Goal: Find specific page/section: Find specific page/section

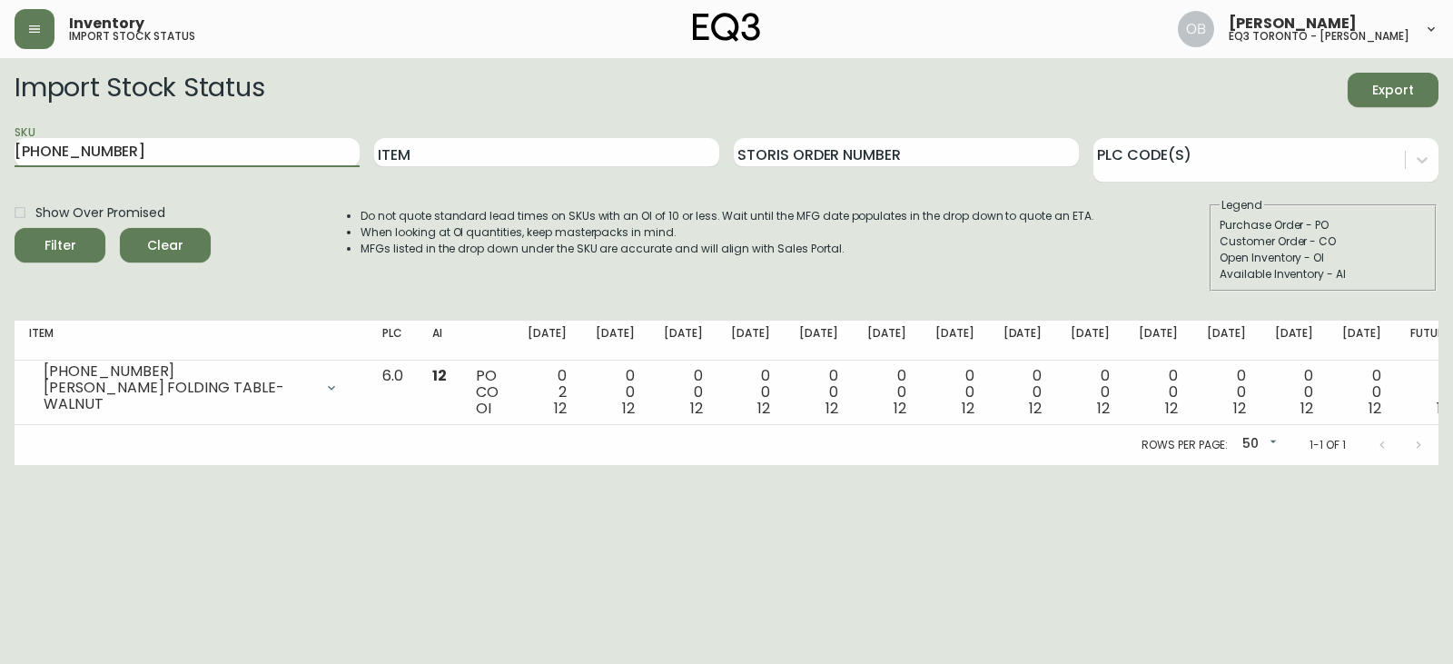
type input "[PHONE_NUMBER]"
click at [15, 228] on button "Filter" at bounding box center [60, 245] width 91 height 35
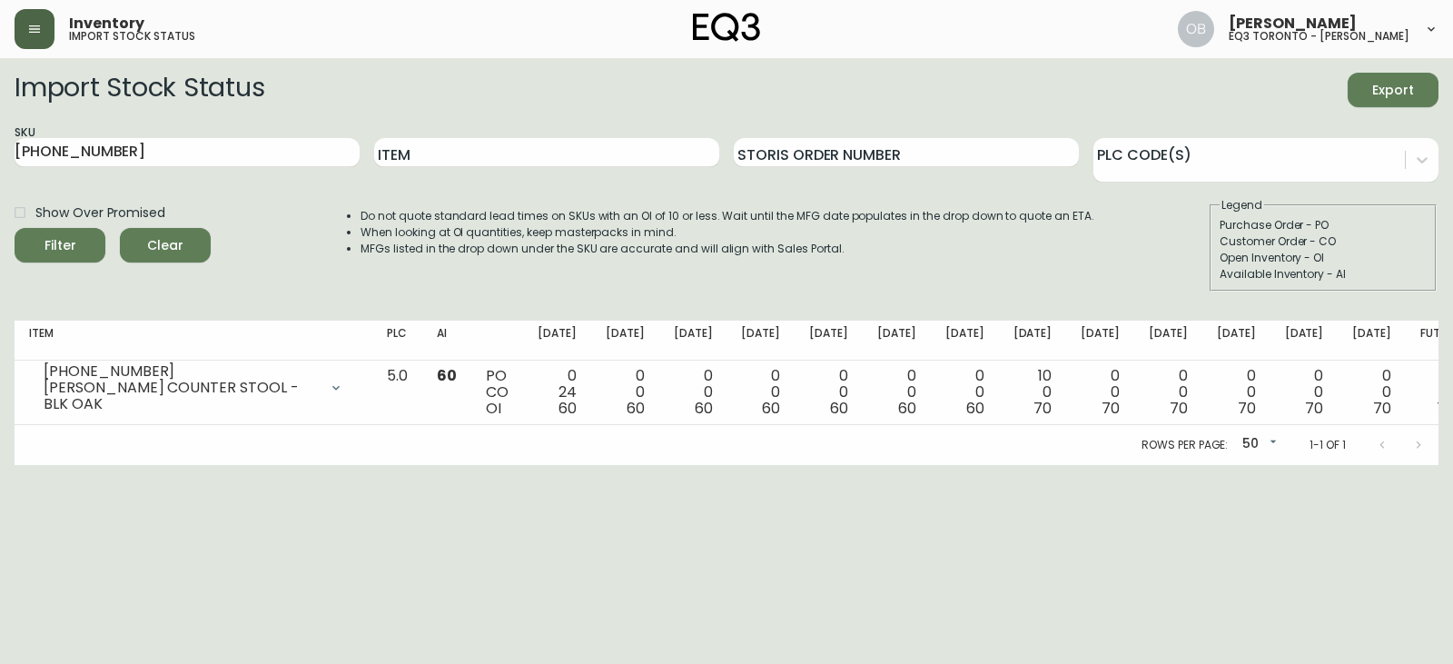
click at [34, 44] on button "button" at bounding box center [35, 29] width 40 height 40
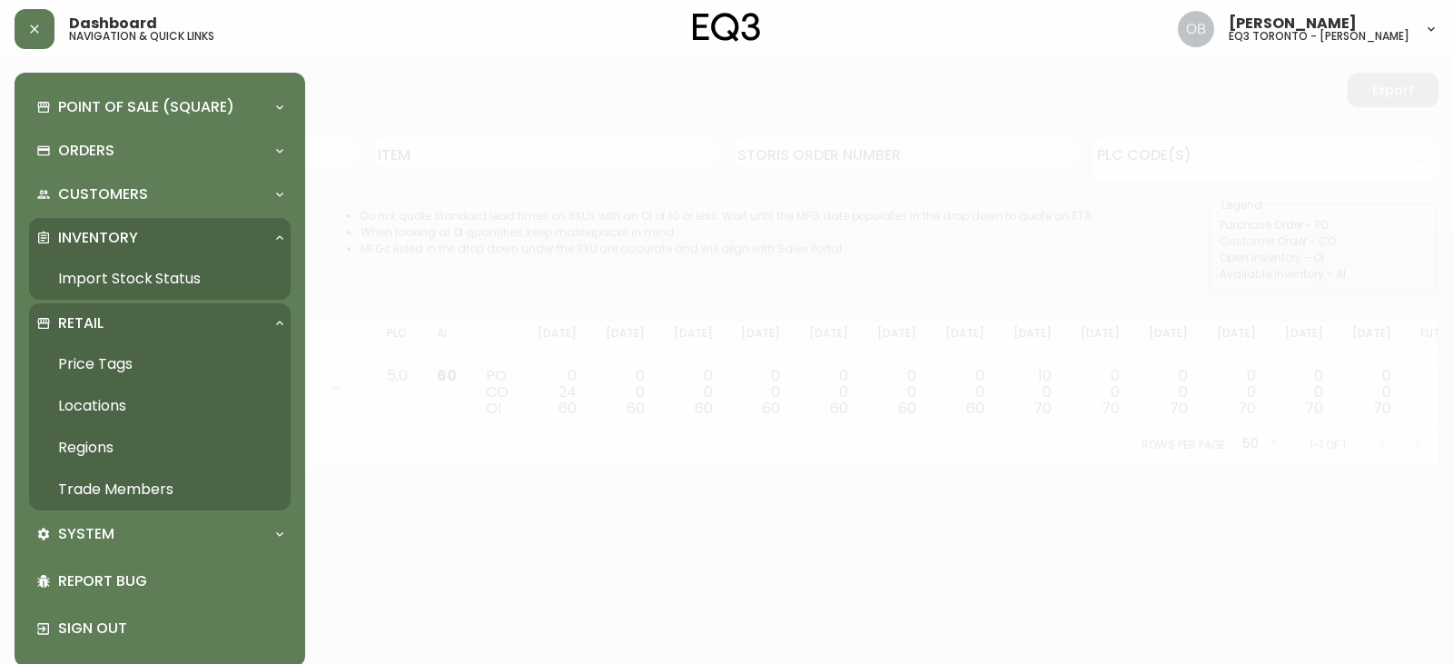
drag, startPoint x: 112, startPoint y: 482, endPoint x: 116, endPoint y: 469, distance: 14.4
click at [112, 482] on link "Trade Members" at bounding box center [160, 490] width 262 height 42
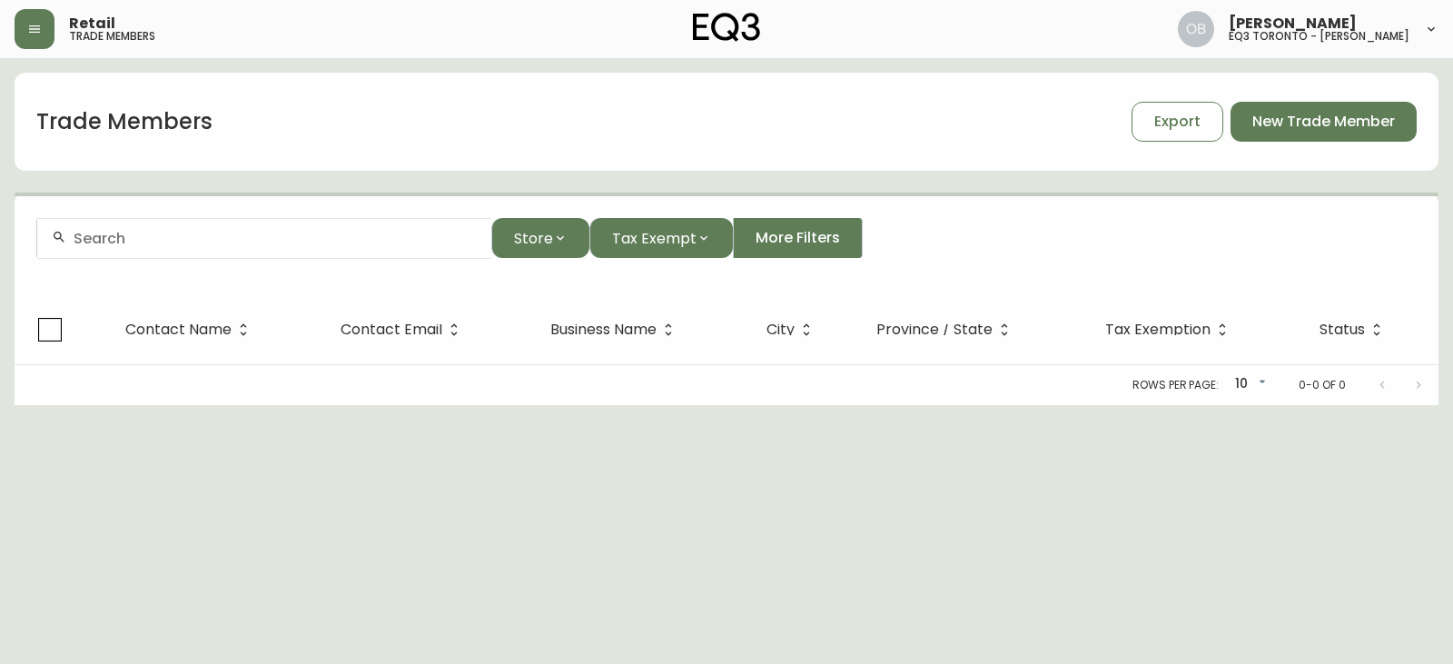
click at [267, 234] on input "text" at bounding box center [275, 238] width 403 height 17
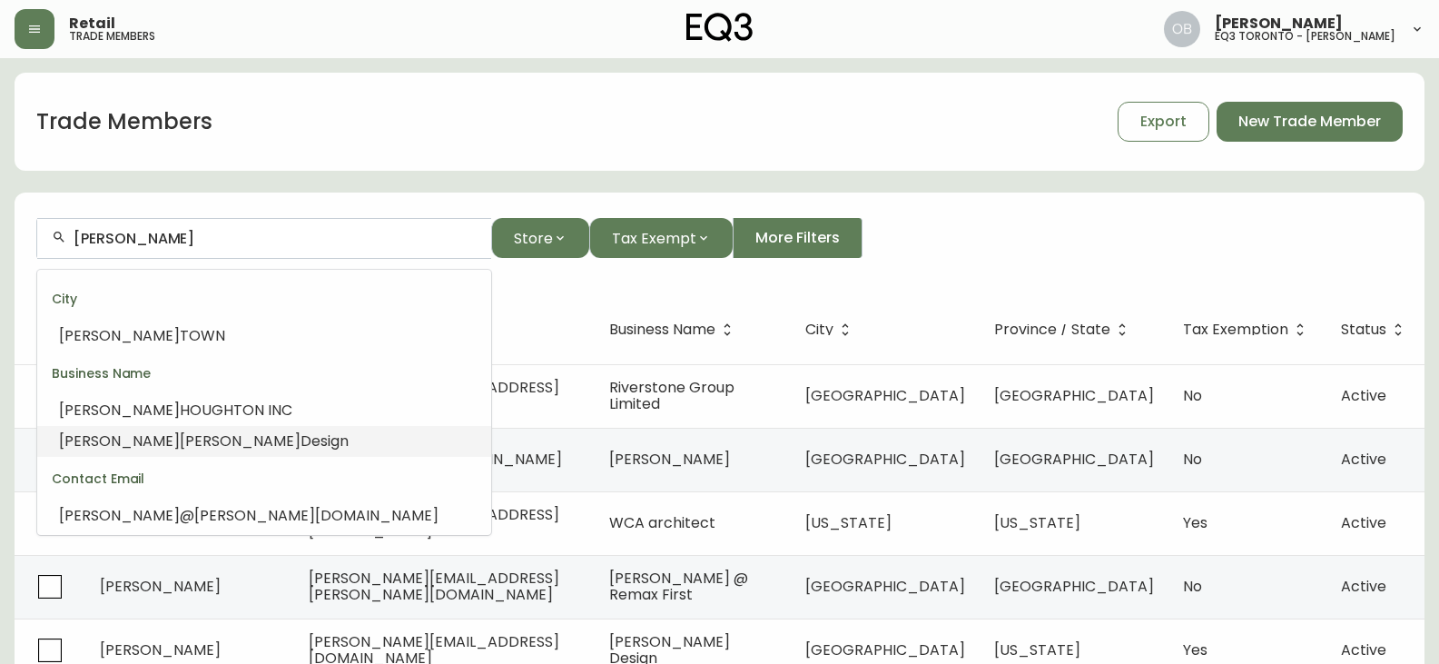
type input "[PERSON_NAME]"
